Goal: Obtain resource: Download file/media

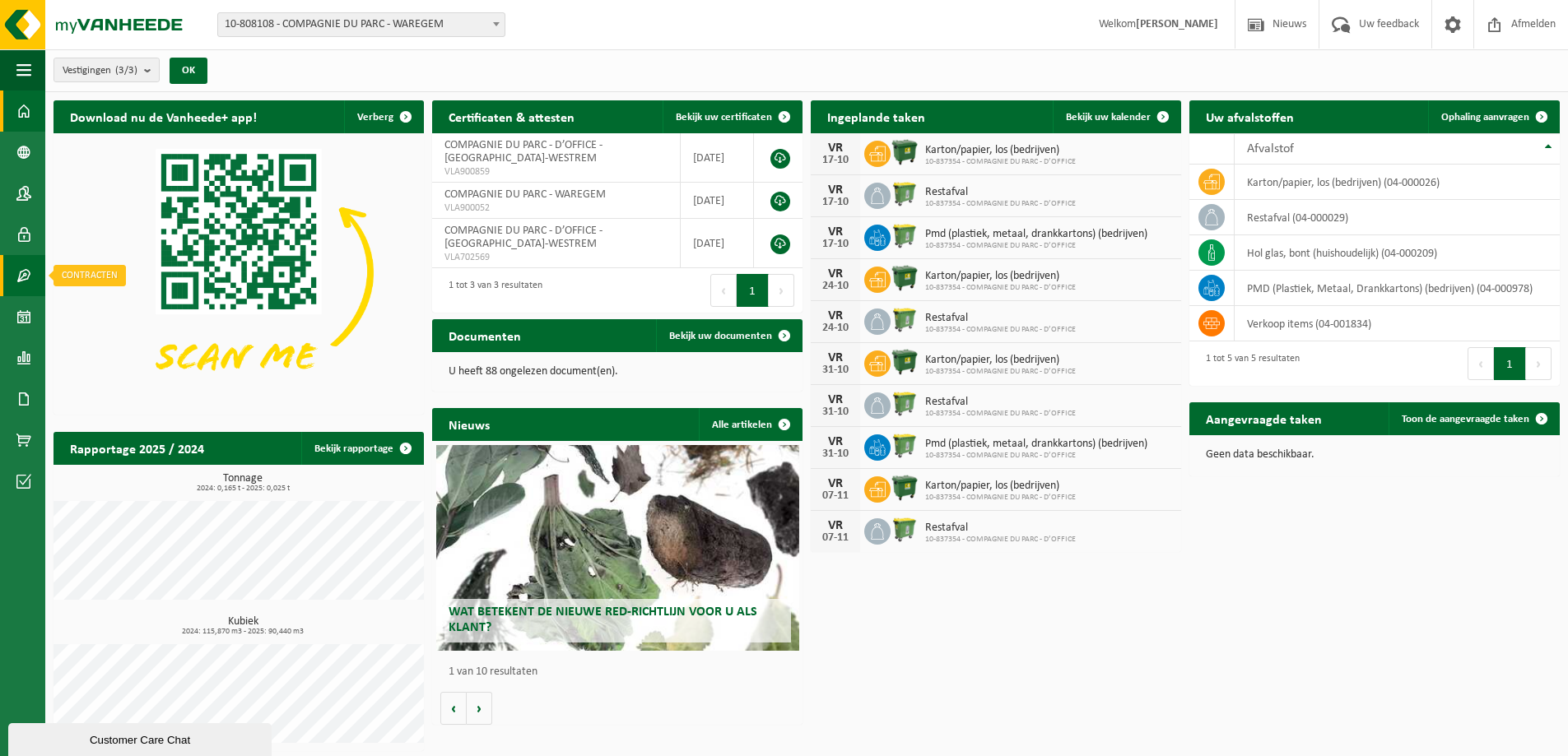
click at [22, 274] on span at bounding box center [24, 275] width 15 height 41
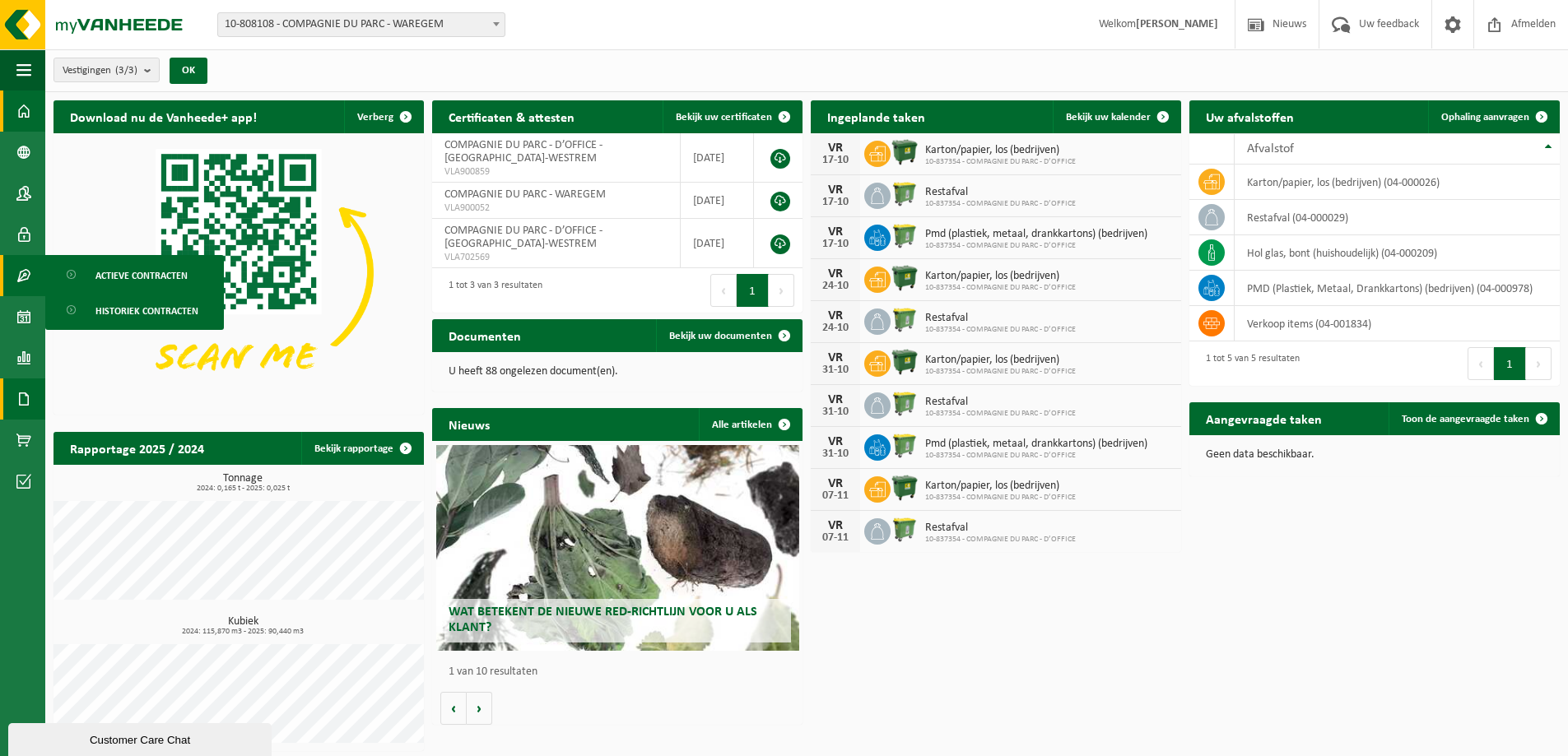
click at [22, 398] on span at bounding box center [24, 398] width 15 height 41
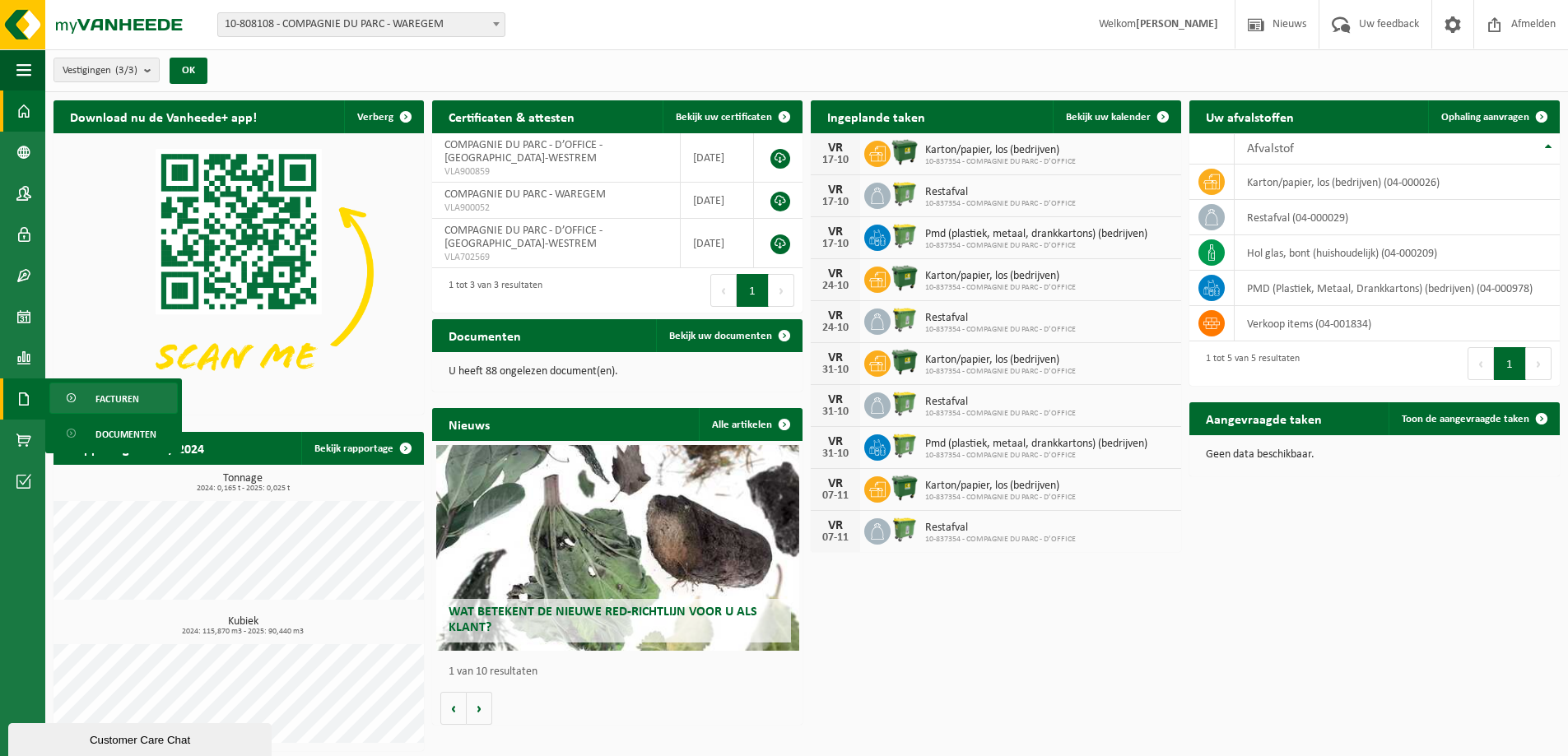
click at [133, 393] on span "Facturen" at bounding box center [117, 399] width 43 height 32
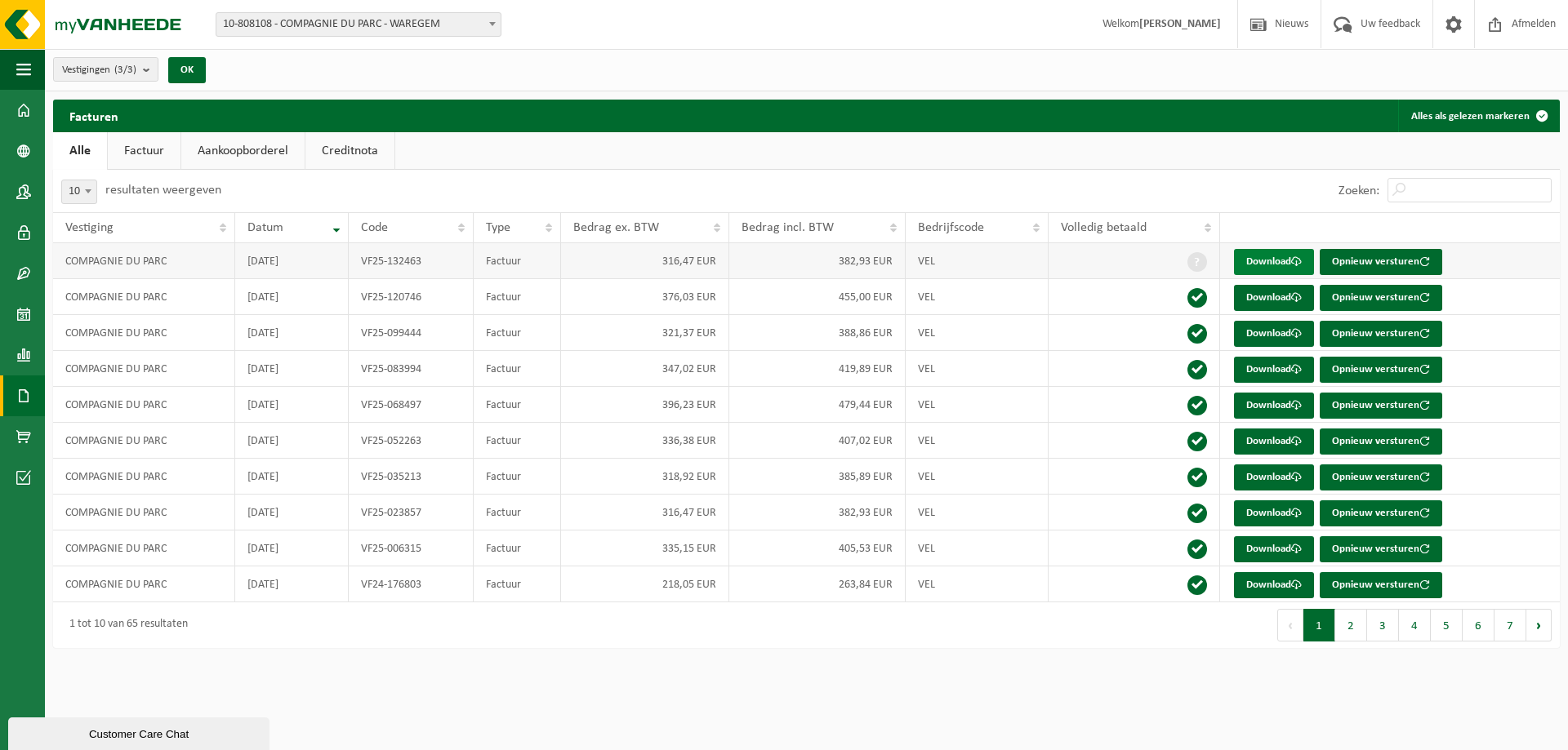
click at [1275, 259] on link "Download" at bounding box center [1273, 262] width 80 height 26
click at [1518, 22] on span "Afmelden" at bounding box center [1533, 24] width 52 height 48
